Goal: Download file/media

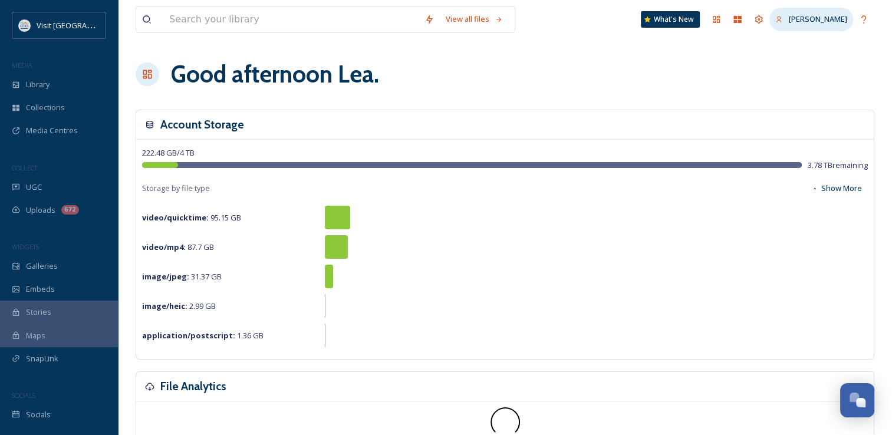
click at [822, 15] on span "[PERSON_NAME]" at bounding box center [818, 19] width 58 height 11
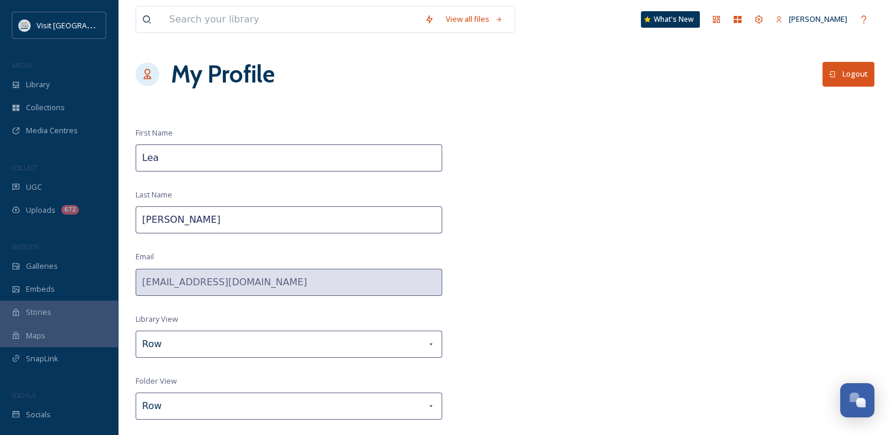
click at [839, 77] on button "Logout" at bounding box center [849, 74] width 52 height 24
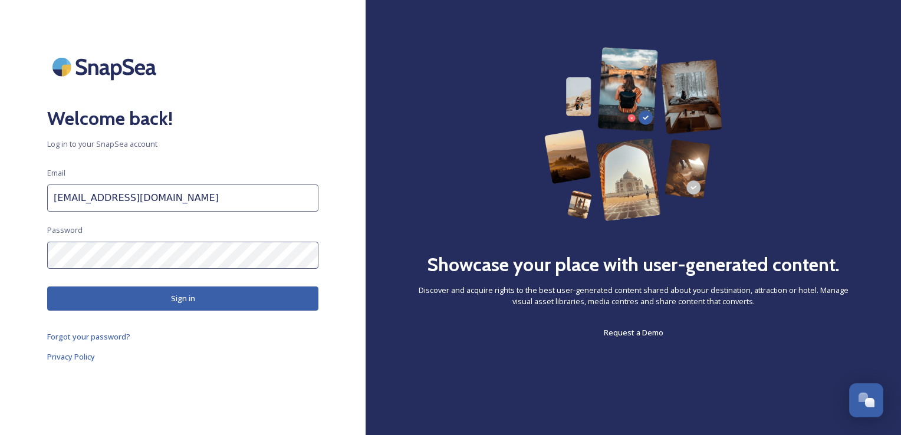
drag, startPoint x: 226, startPoint y: 196, endPoint x: 25, endPoint y: 190, distance: 201.2
click at [25, 190] on div "Welcome back! Log in to your SnapSea account Email [EMAIL_ADDRESS][DOMAIN_NAME]…" at bounding box center [183, 217] width 366 height 341
type input "[EMAIL_ADDRESS][DOMAIN_NAME]"
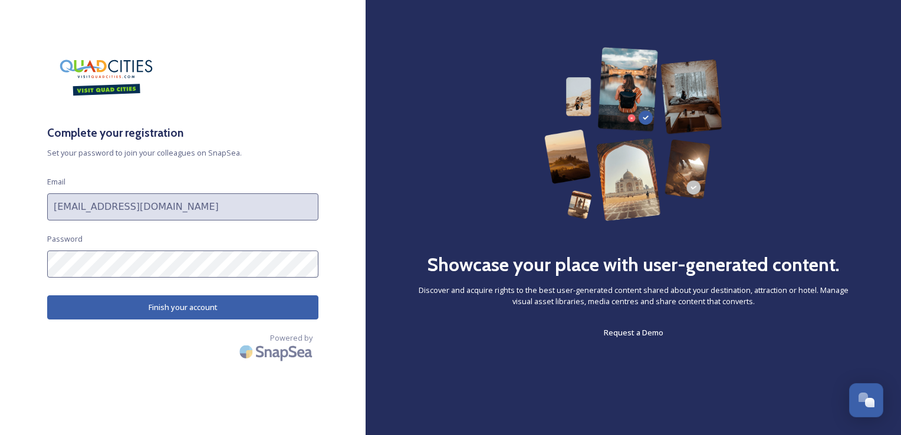
click at [198, 405] on div "Complete your registration Set your password to join your colleagues on SnapSea…" at bounding box center [183, 217] width 366 height 435
click at [165, 304] on button "Finish your account" at bounding box center [182, 308] width 271 height 24
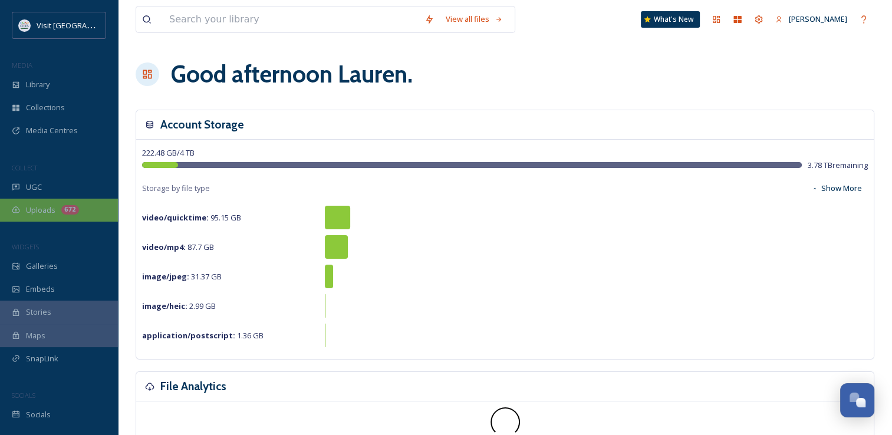
click at [63, 206] on div "672" at bounding box center [70, 209] width 18 height 9
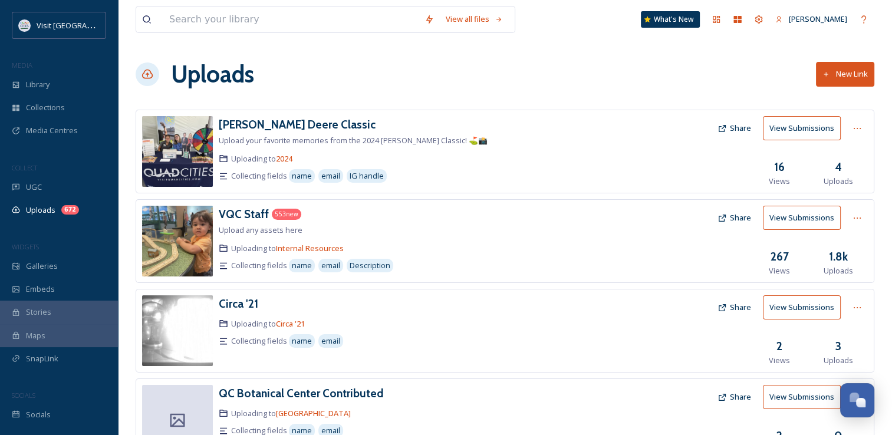
click at [66, 245] on div "WIDGETS" at bounding box center [59, 246] width 118 height 15
click at [49, 271] on span "Galleries" at bounding box center [42, 266] width 32 height 11
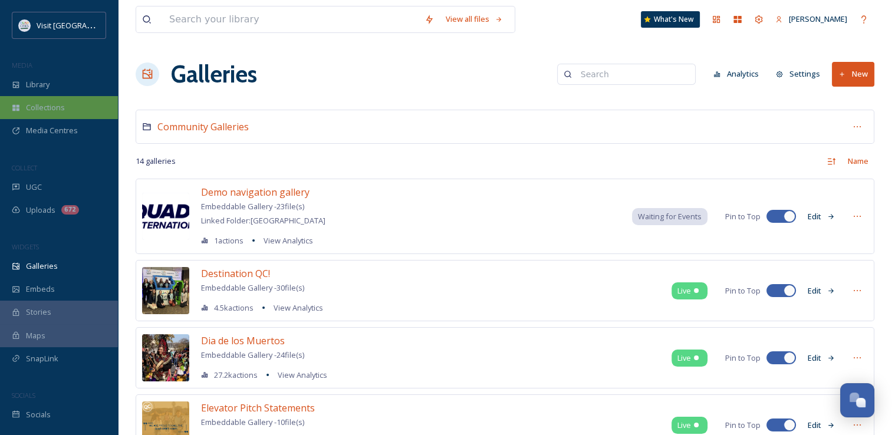
click at [58, 107] on span "Collections" at bounding box center [45, 107] width 39 height 11
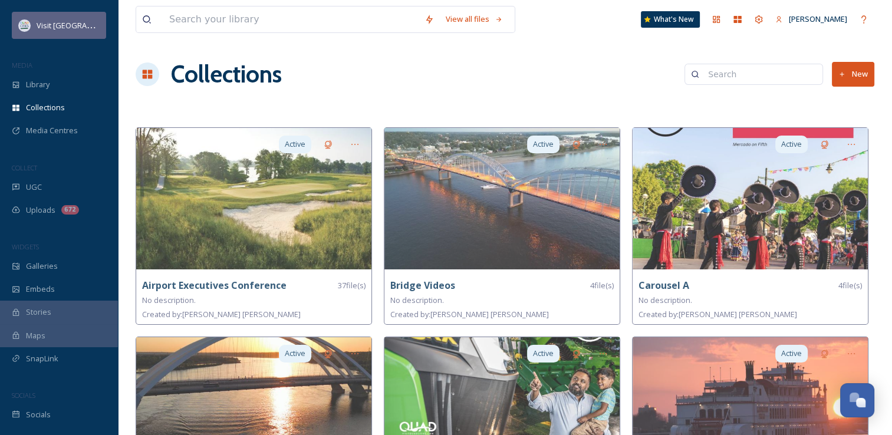
click at [73, 32] on div "Visit [GEOGRAPHIC_DATA]" at bounding box center [68, 25] width 63 height 14
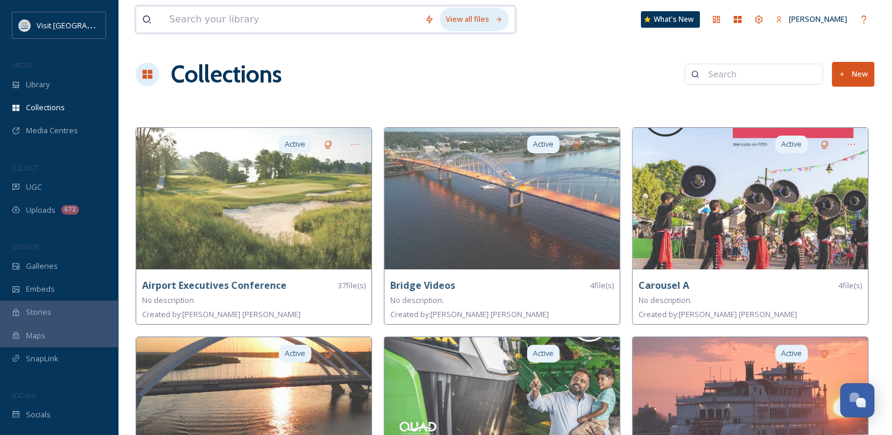
click at [453, 14] on div "View all files" at bounding box center [474, 19] width 69 height 23
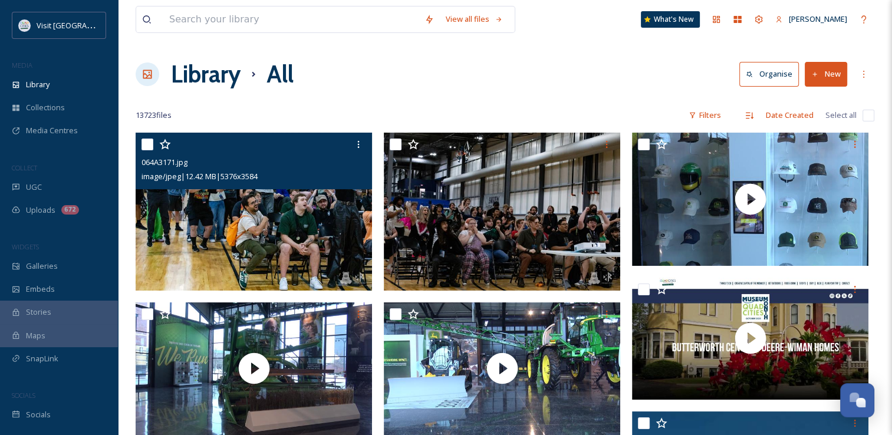
click at [315, 225] on img at bounding box center [254, 212] width 237 height 158
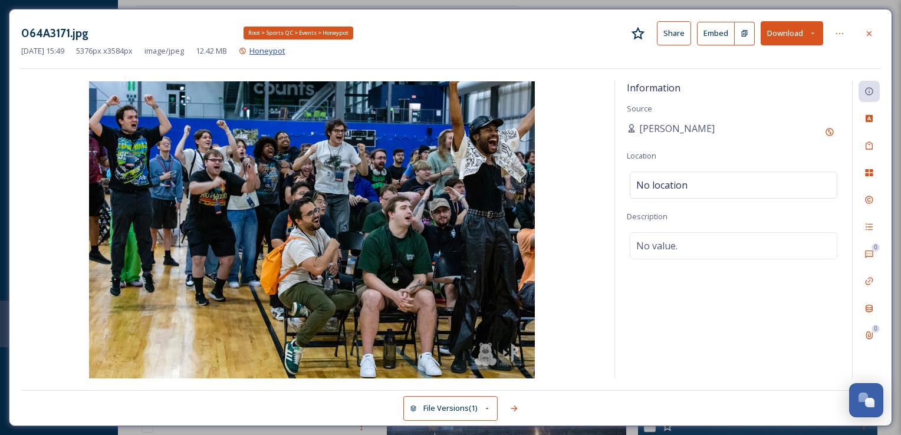
click at [285, 52] on span "Honeypot" at bounding box center [268, 50] width 36 height 11
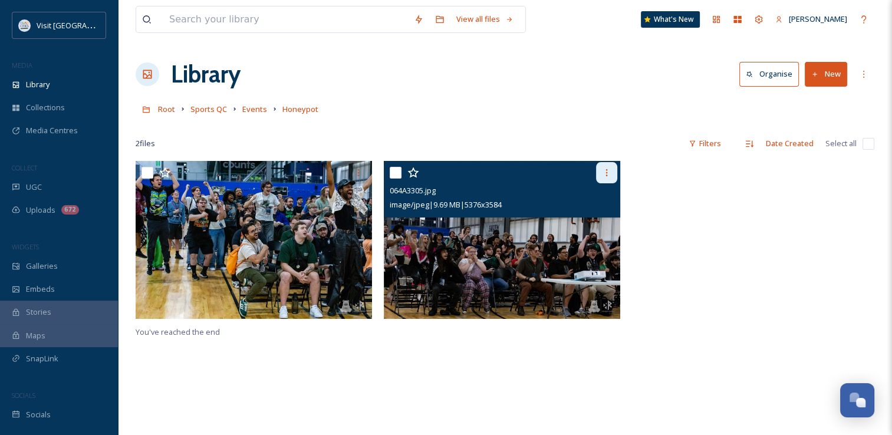
click at [608, 171] on icon at bounding box center [606, 172] width 9 height 9
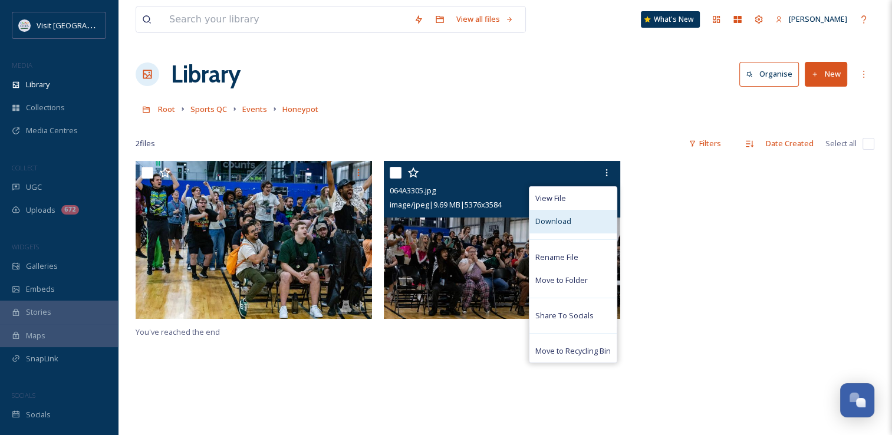
click at [576, 213] on div "Download" at bounding box center [573, 221] width 87 height 23
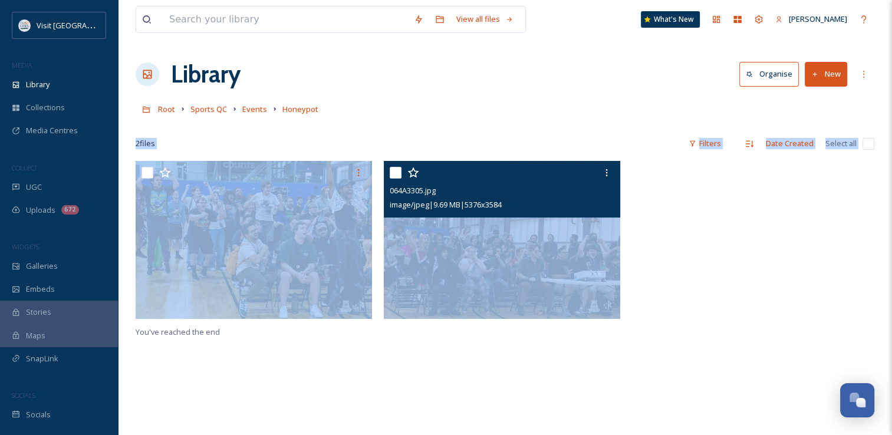
drag, startPoint x: 339, startPoint y: 126, endPoint x: 417, endPoint y: 222, distance: 123.6
click at [417, 222] on div "View all files What's New Lauren Hoffman Library Organise New Root Sports QC Ev…" at bounding box center [505, 298] width 774 height 596
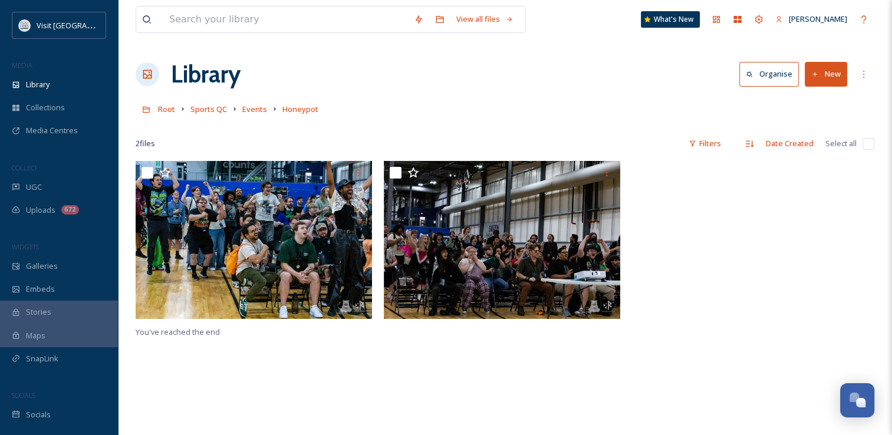
drag, startPoint x: 417, startPoint y: 222, endPoint x: 377, endPoint y: 100, distance: 128.0
click at [377, 100] on div "Root Sports QC Events Honeypot" at bounding box center [505, 109] width 739 height 22
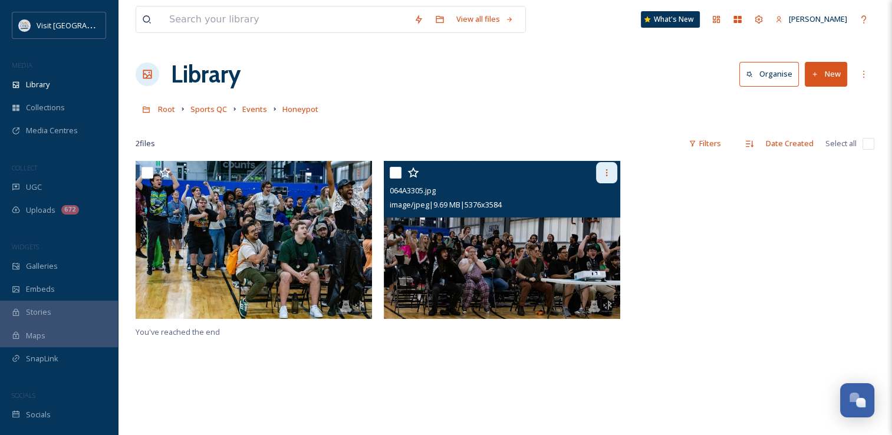
click at [608, 175] on icon at bounding box center [606, 172] width 9 height 9
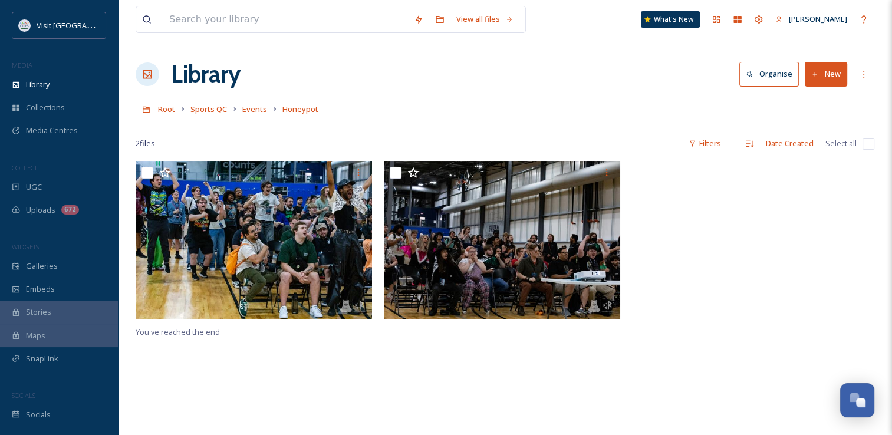
drag, startPoint x: 449, startPoint y: 355, endPoint x: 469, endPoint y: 303, distance: 55.4
click at [463, 325] on div "You've reached the end" at bounding box center [505, 378] width 739 height 435
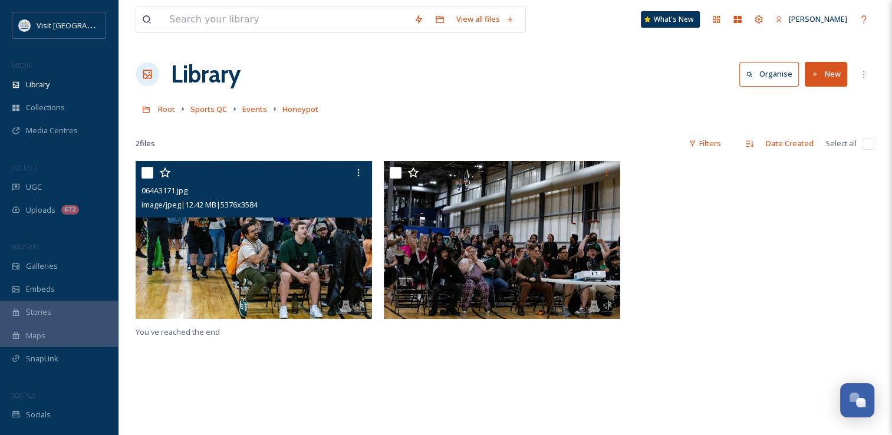
drag, startPoint x: 260, startPoint y: 248, endPoint x: 255, endPoint y: 266, distance: 18.9
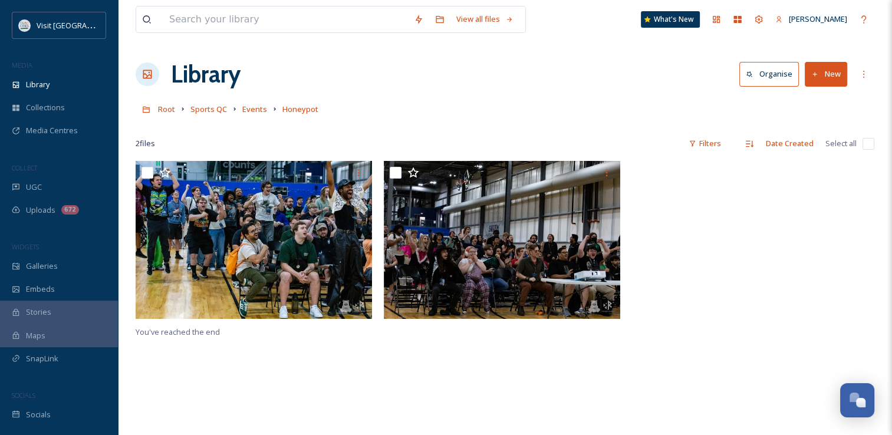
click at [707, 203] on div at bounding box center [753, 242] width 242 height 163
click at [724, 228] on div at bounding box center [753, 242] width 242 height 163
